Goal: Task Accomplishment & Management: Use online tool/utility

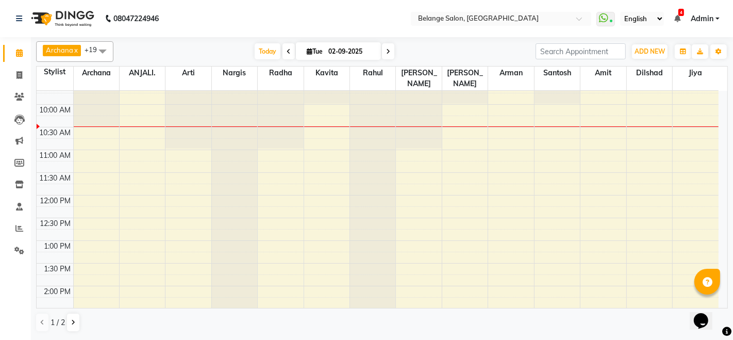
scroll to position [75, 0]
click at [76, 326] on button at bounding box center [73, 322] width 12 height 18
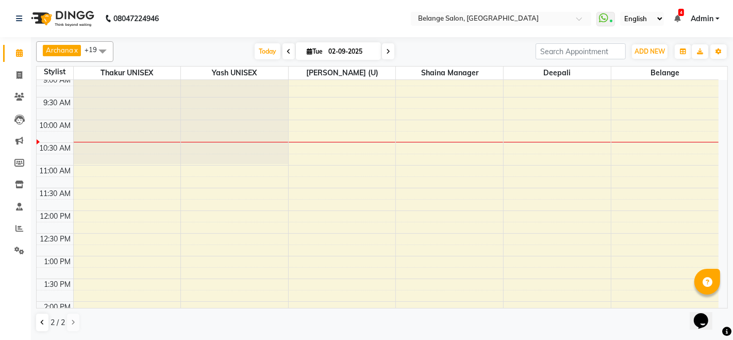
scroll to position [49, 0]
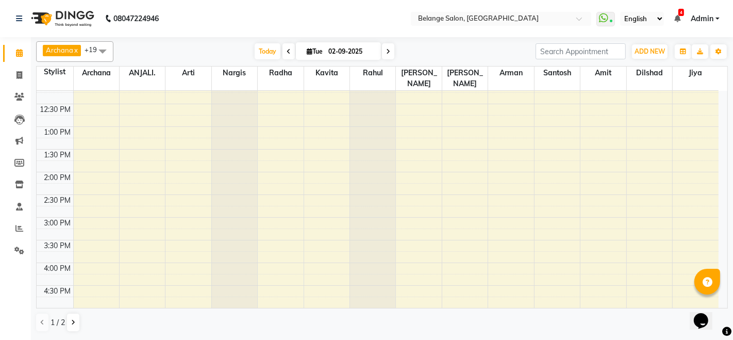
scroll to position [214, 0]
click at [728, 180] on div "Archana x ANJALI. x Arti x Nargis x Radha x Kavita x Rahul x Rita x Ali x Arman…" at bounding box center [382, 188] width 702 height 302
click at [728, 181] on div "Archana x ANJALI. x Arti x Nargis x Radha x Kavita x Rahul x Rita x Ali x Arman…" at bounding box center [382, 188] width 702 height 302
click at [72, 322] on icon at bounding box center [73, 322] width 4 height 6
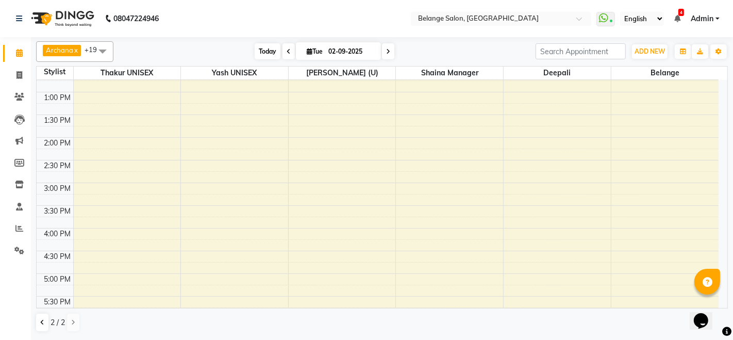
click at [257, 53] on span "Today" at bounding box center [268, 51] width 26 height 16
